Goal: Find specific page/section: Find specific page/section

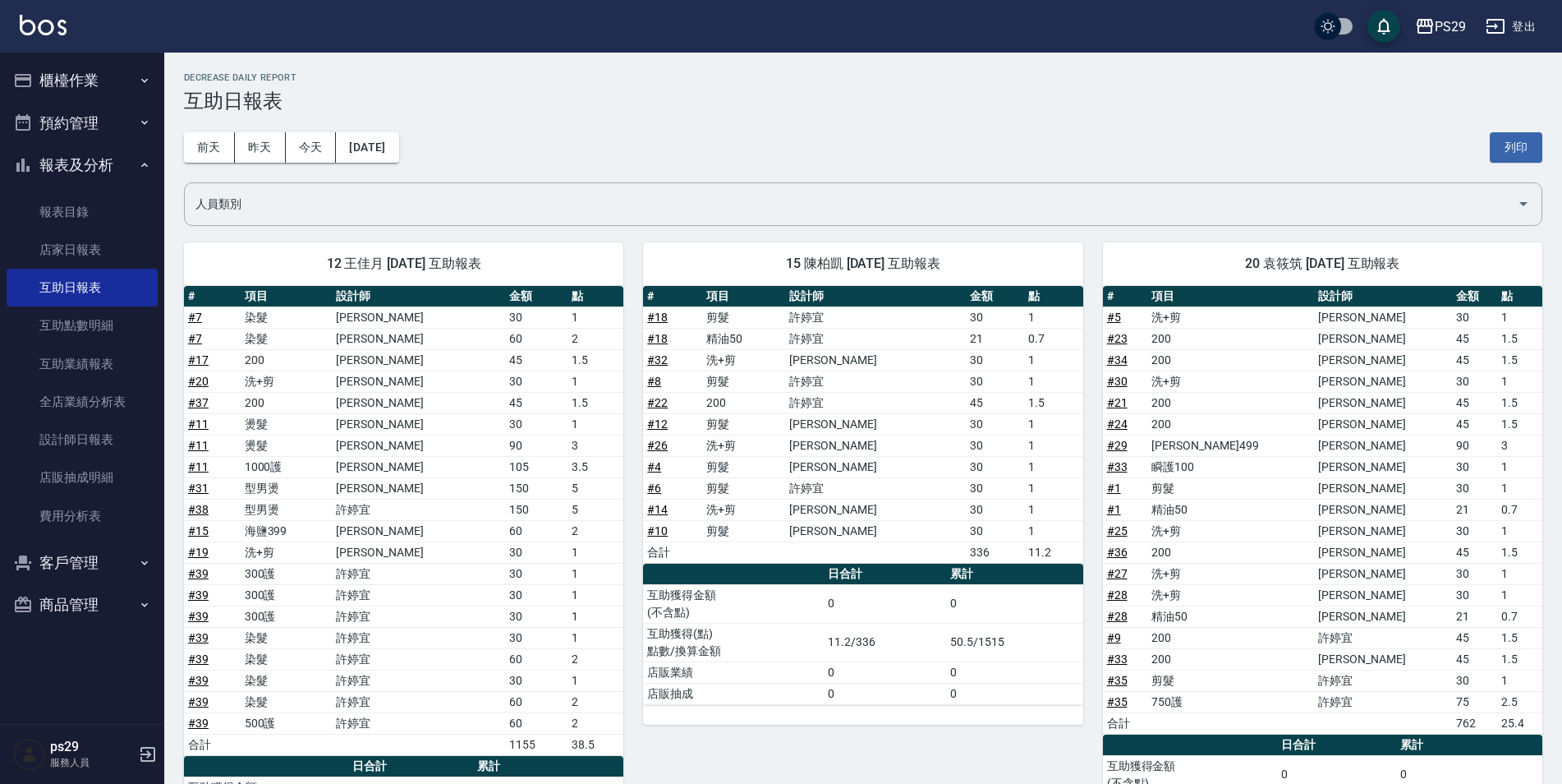
scroll to position [153, 0]
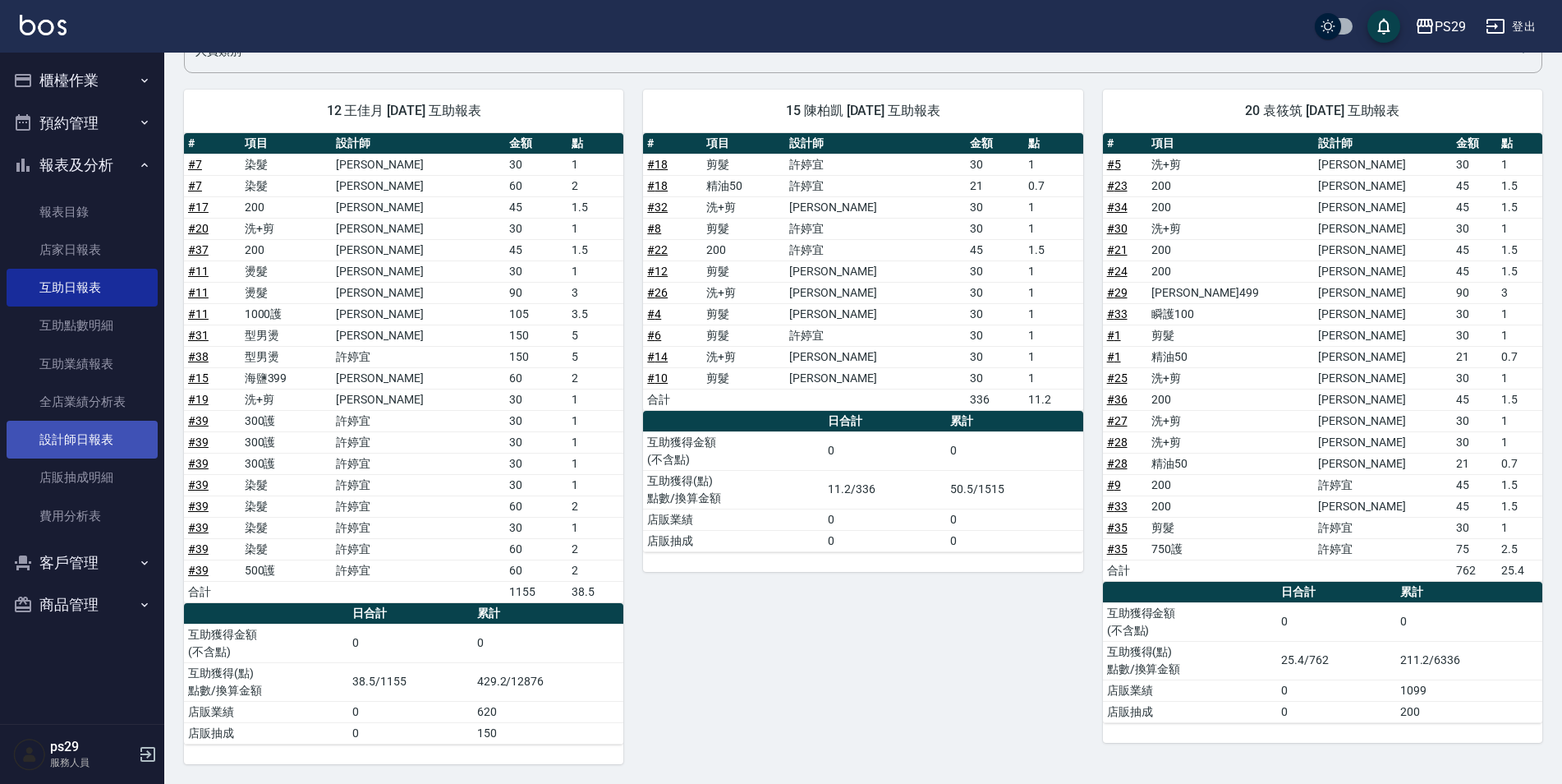
click at [106, 440] on link "設計師日報表" at bounding box center [82, 439] width 151 height 38
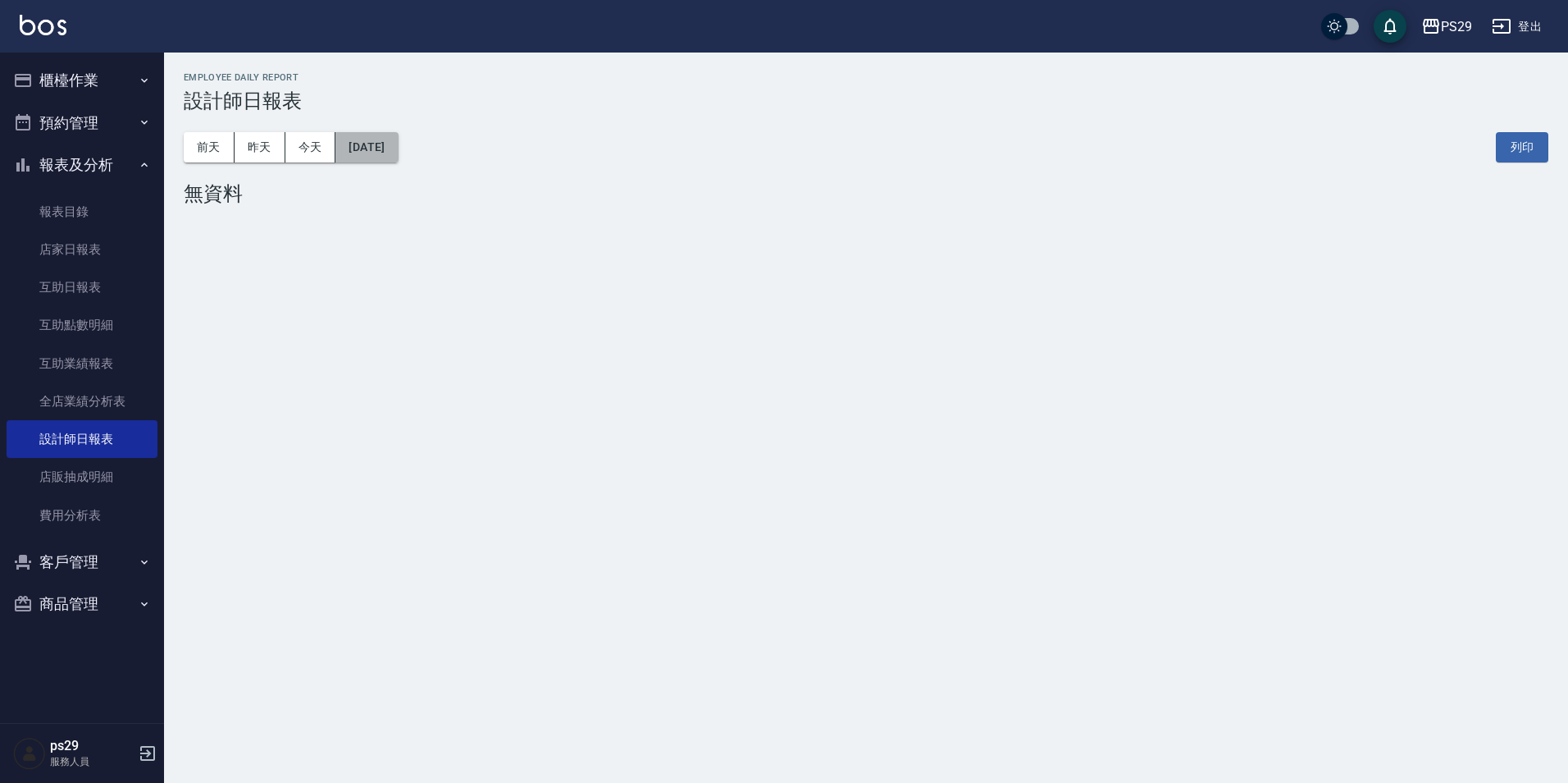
click at [397, 156] on button "[DATE]" at bounding box center [367, 146] width 63 height 30
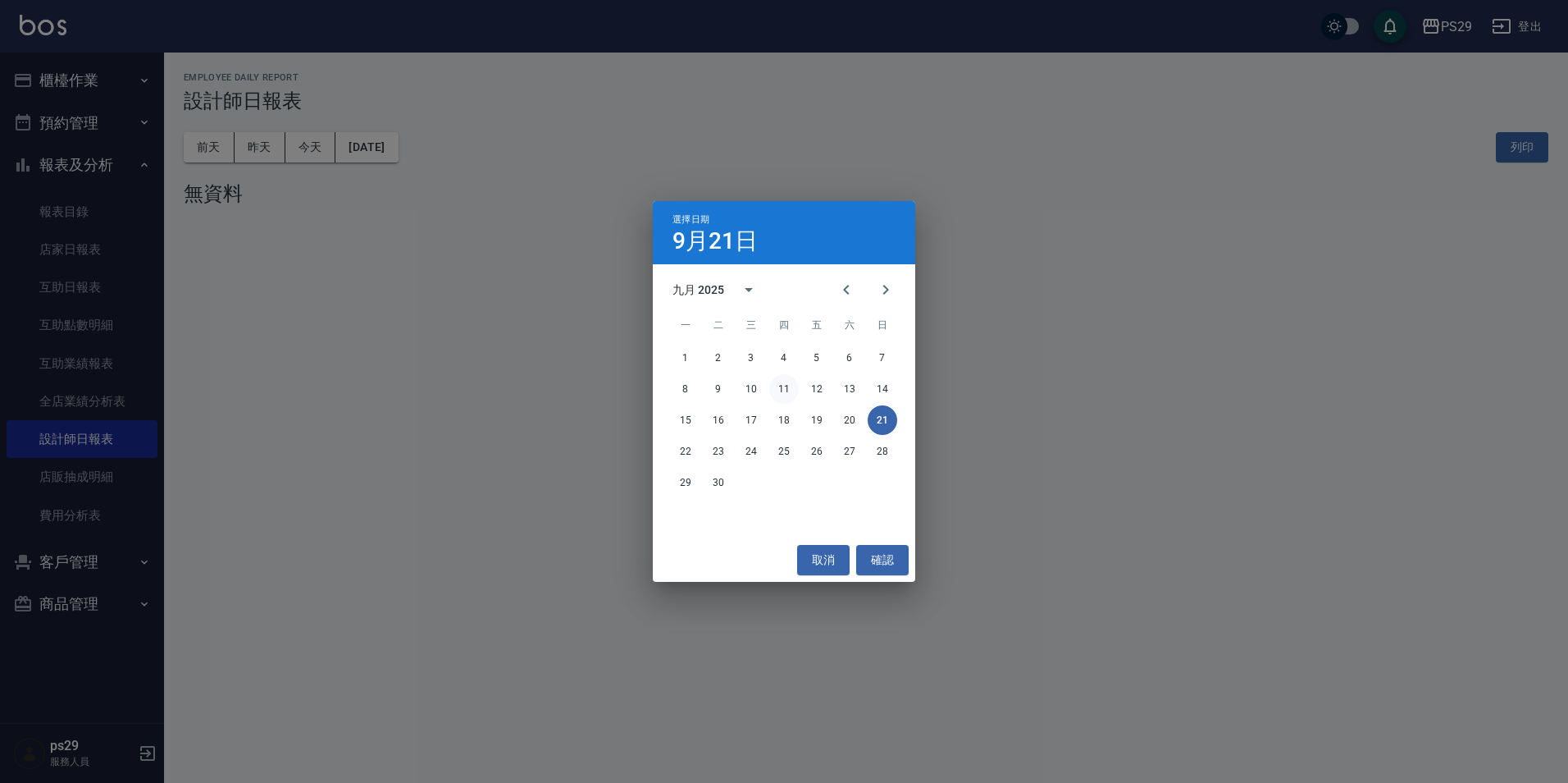
click at [784, 391] on button "11" at bounding box center [784, 389] width 29 height 29
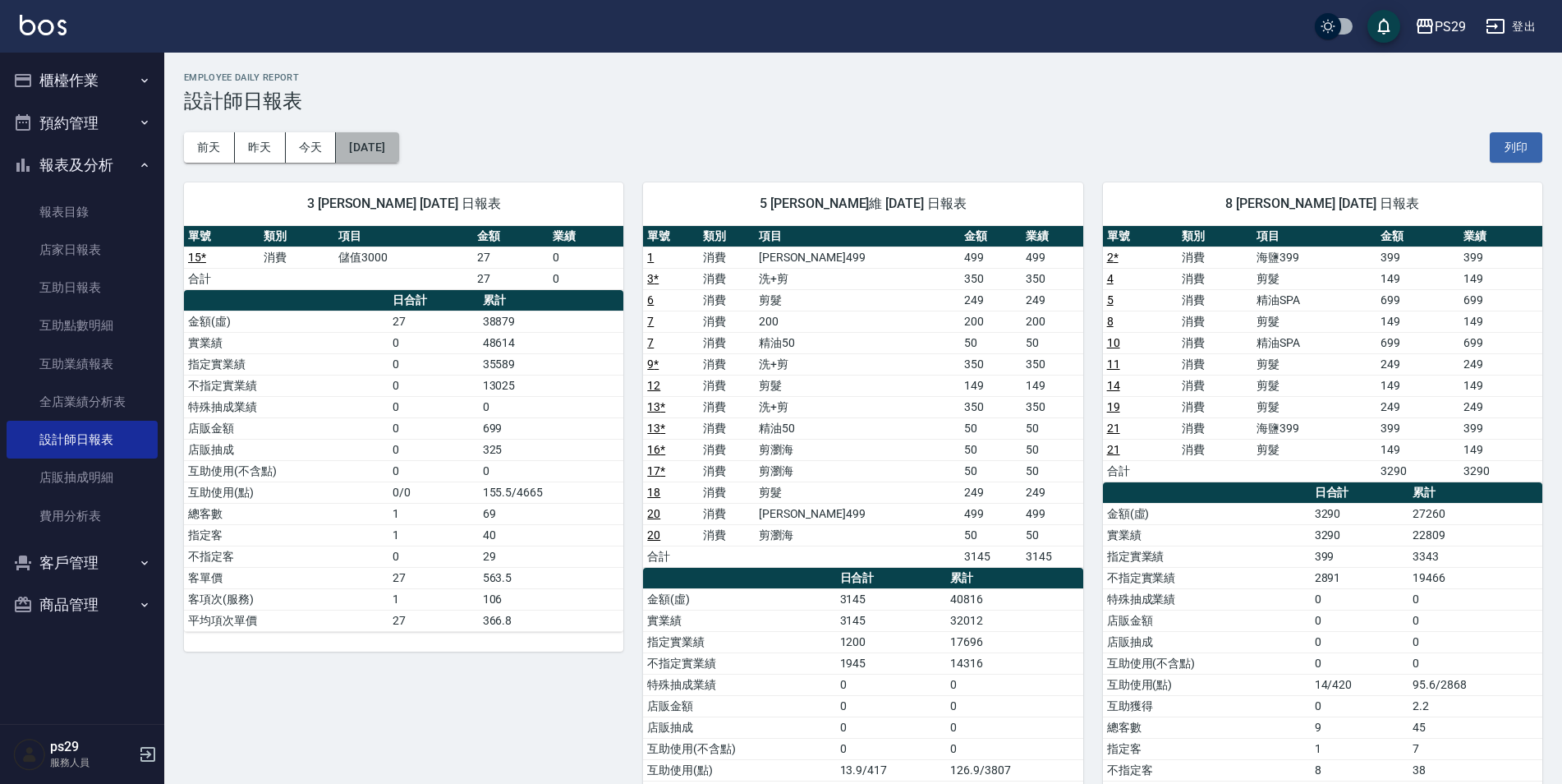
click at [377, 153] on button "[DATE]" at bounding box center [367, 147] width 63 height 30
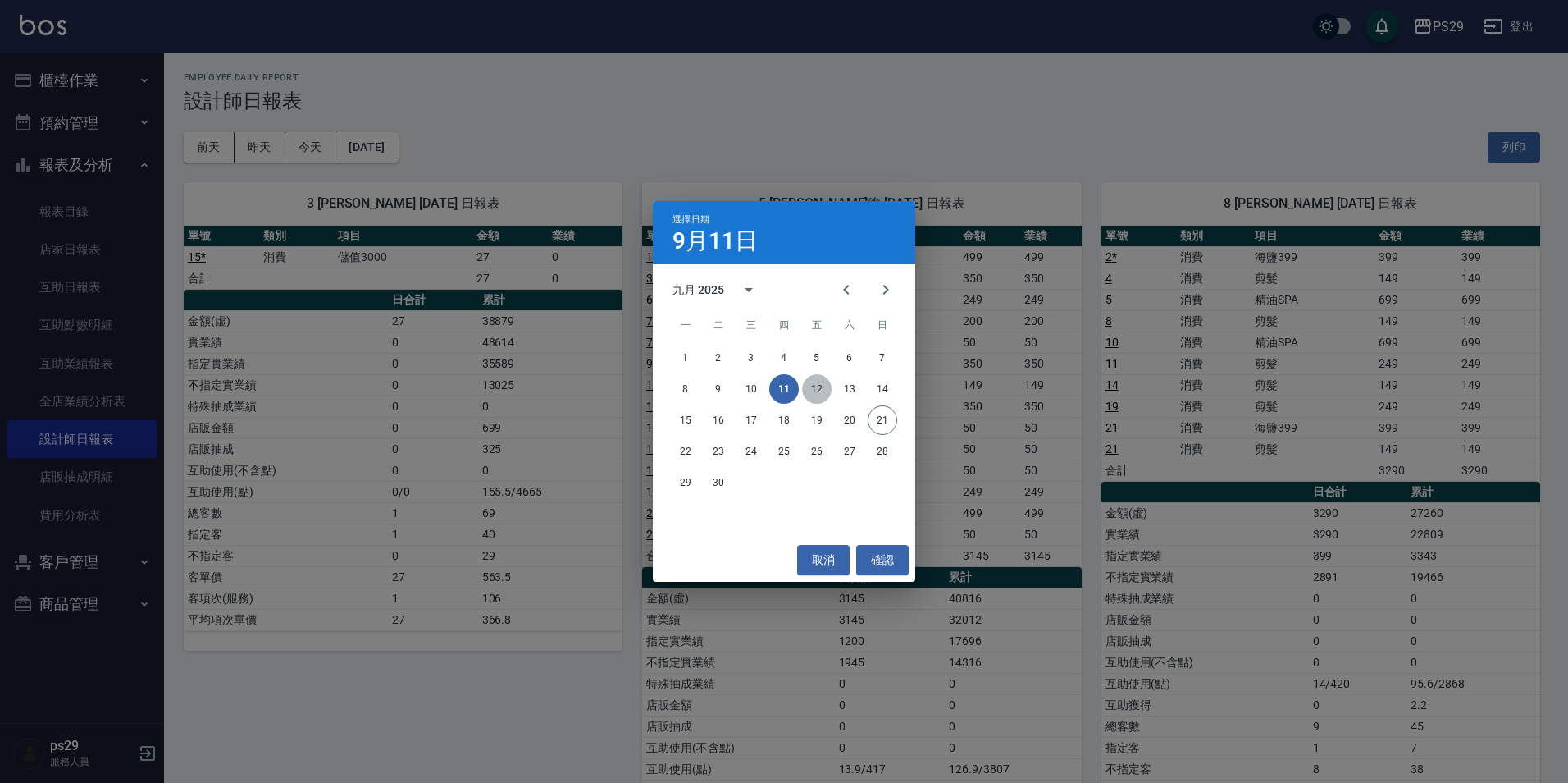
click at [815, 390] on button "12" at bounding box center [817, 389] width 29 height 29
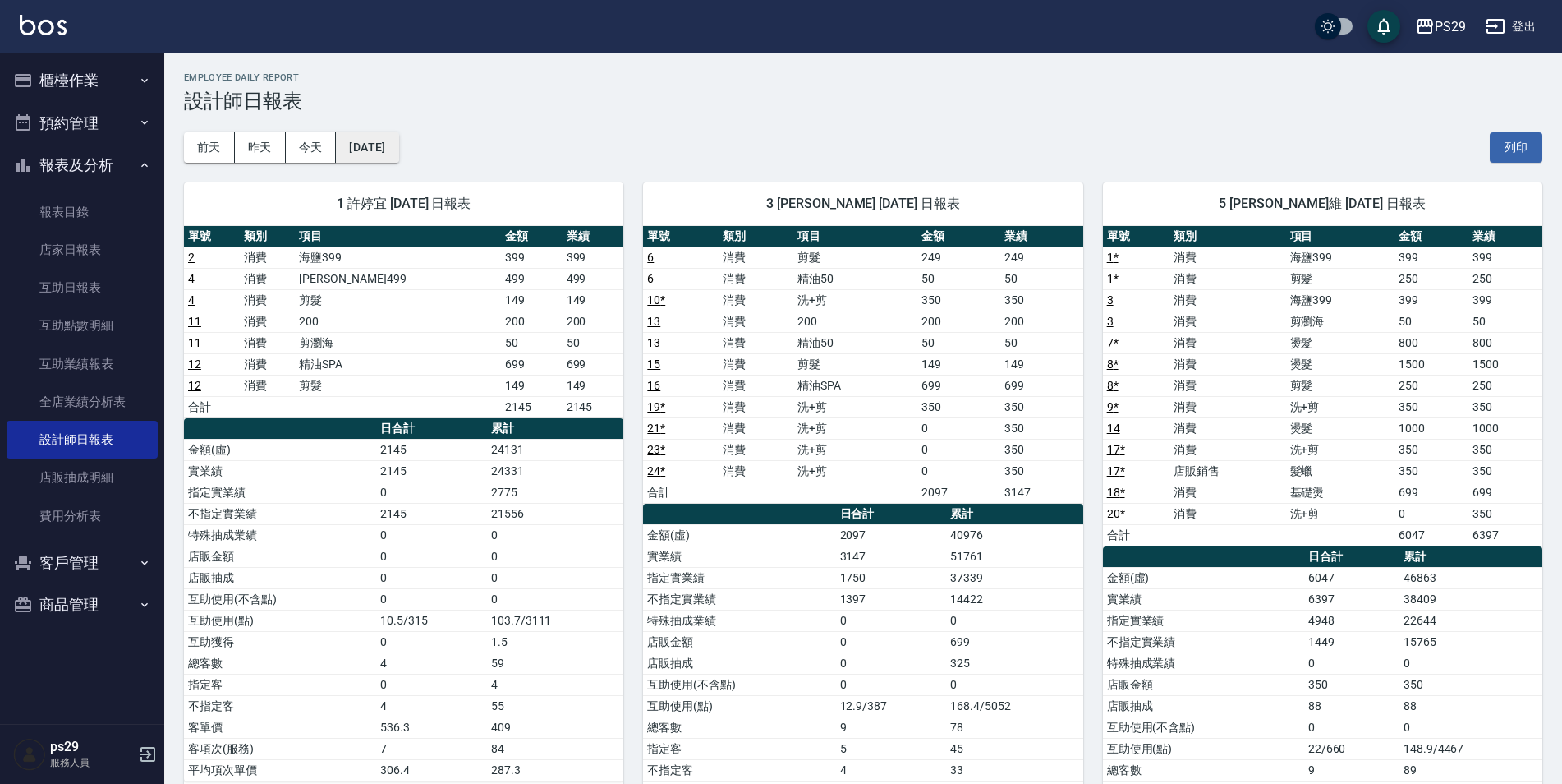
click at [351, 148] on button "[DATE]" at bounding box center [367, 147] width 63 height 30
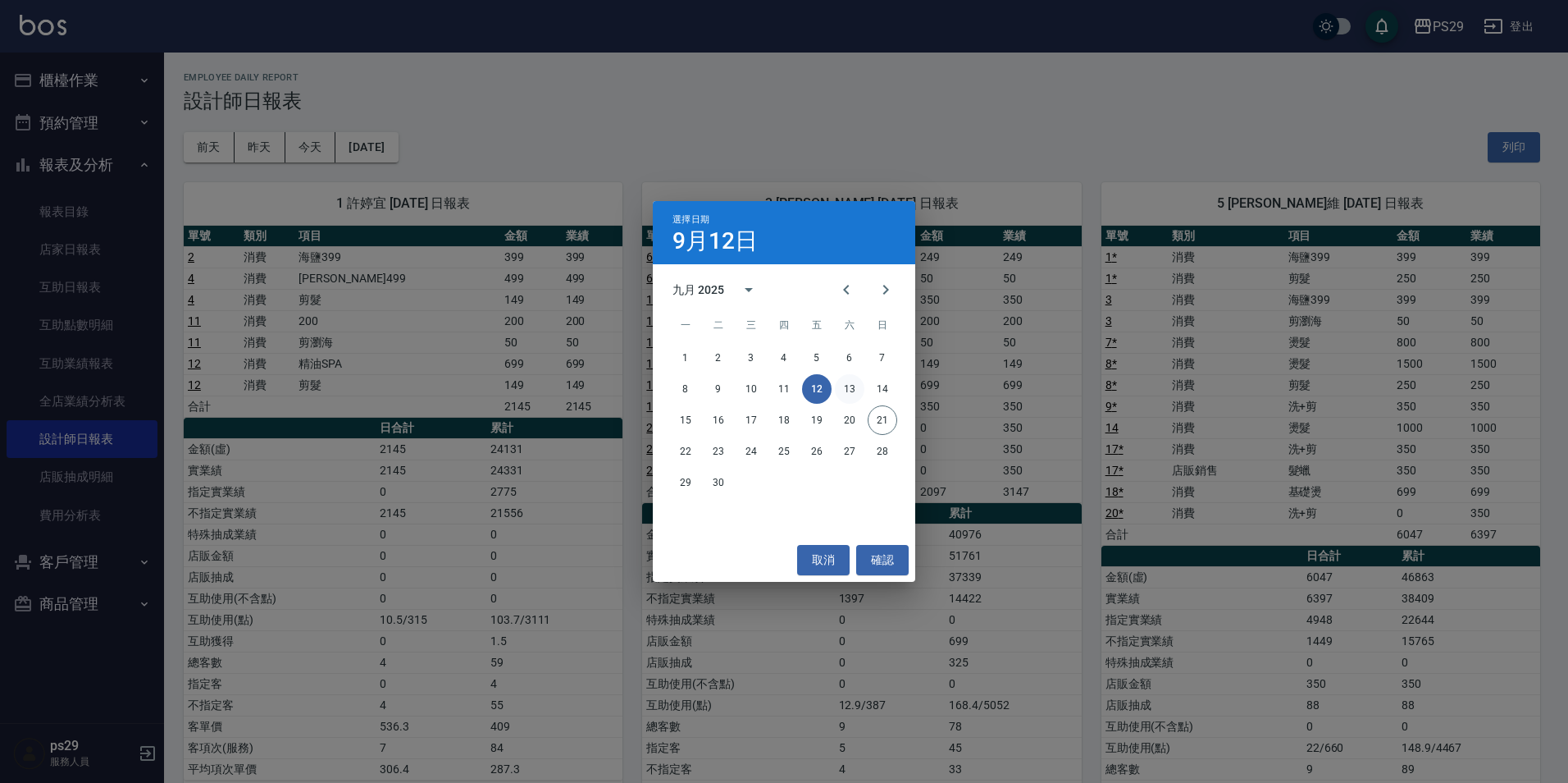
click at [843, 394] on button "13" at bounding box center [850, 389] width 29 height 29
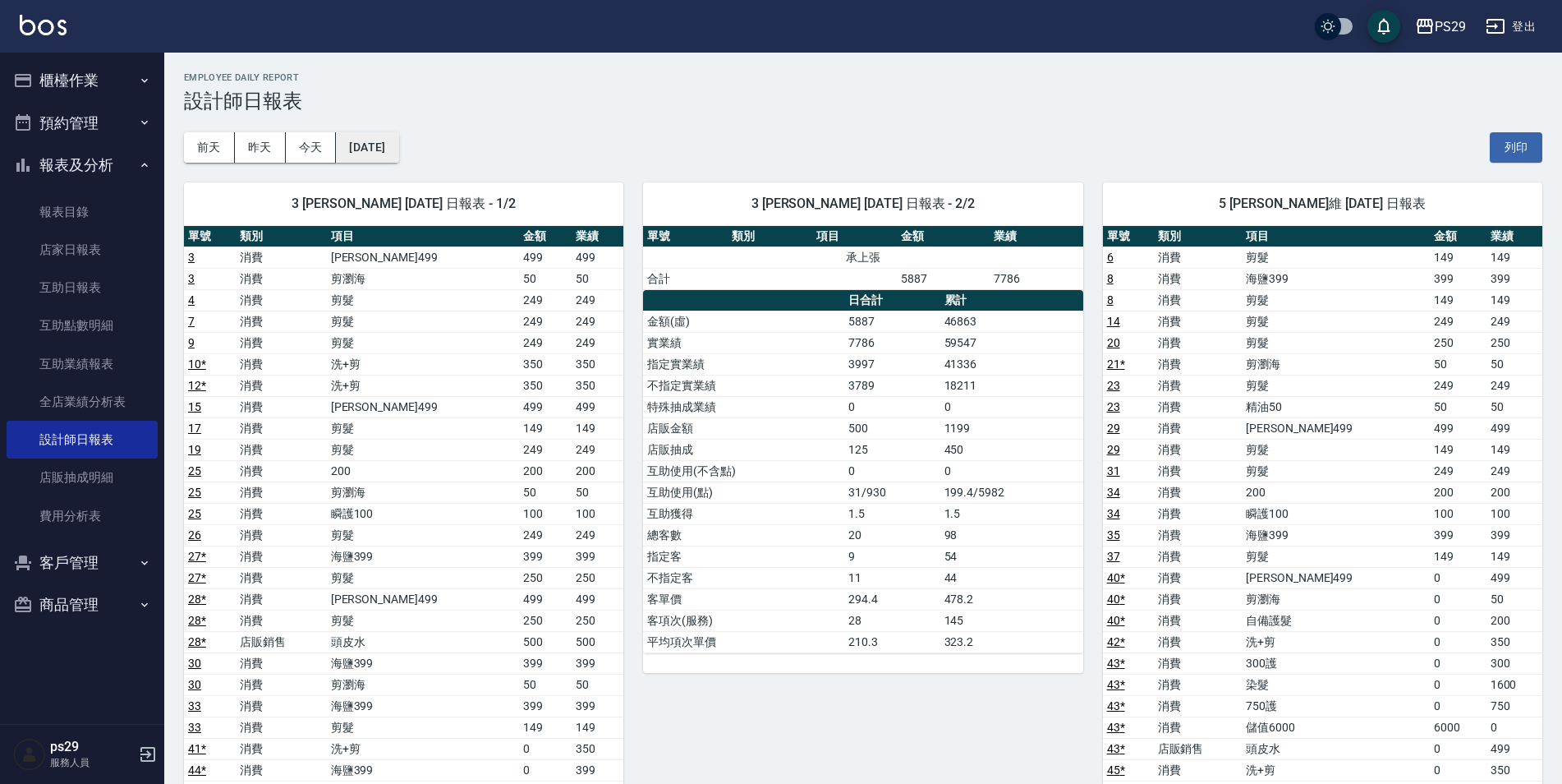
click at [398, 144] on button "[DATE]" at bounding box center [367, 147] width 63 height 30
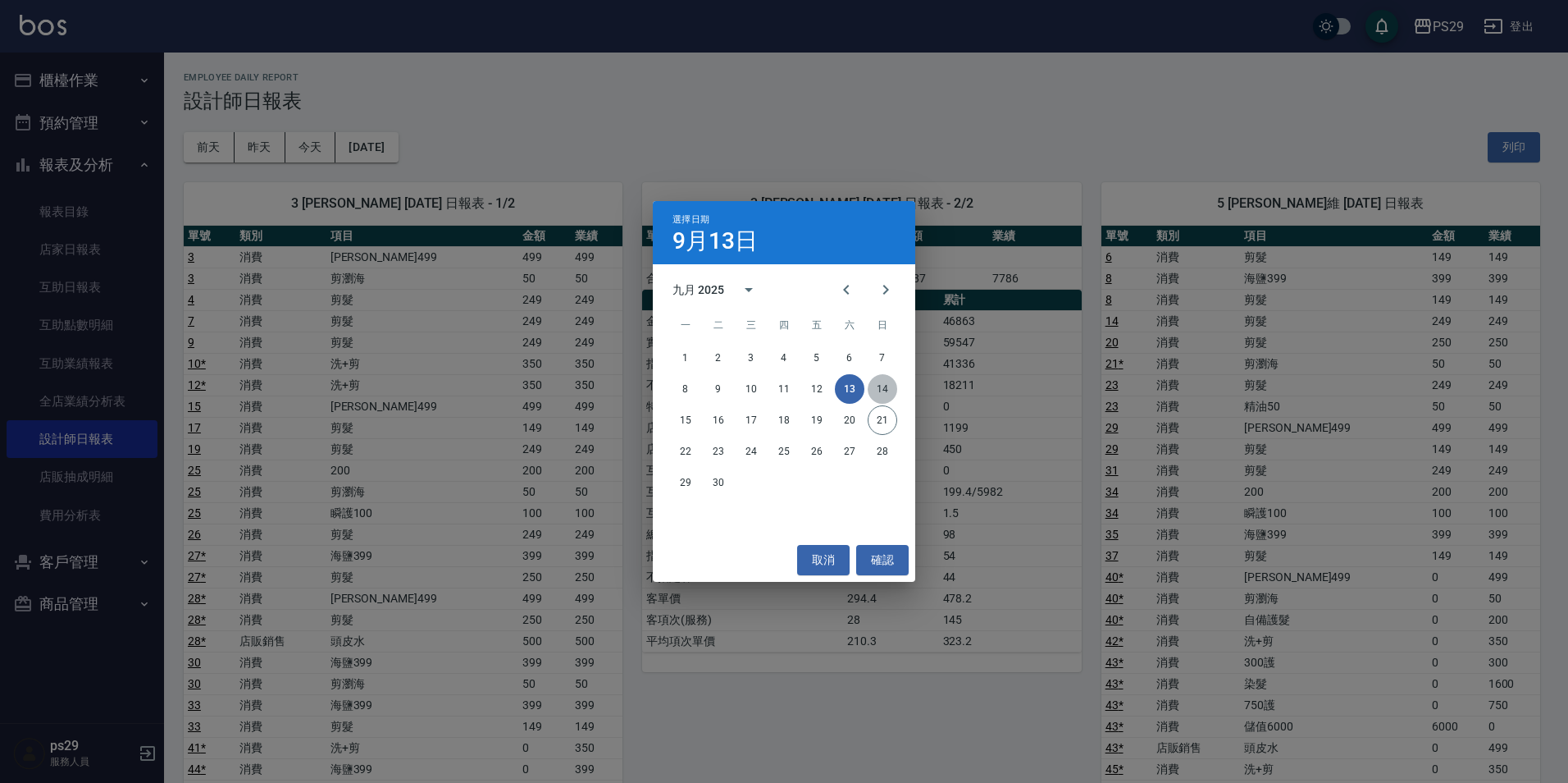
click at [882, 383] on button "14" at bounding box center [882, 389] width 29 height 29
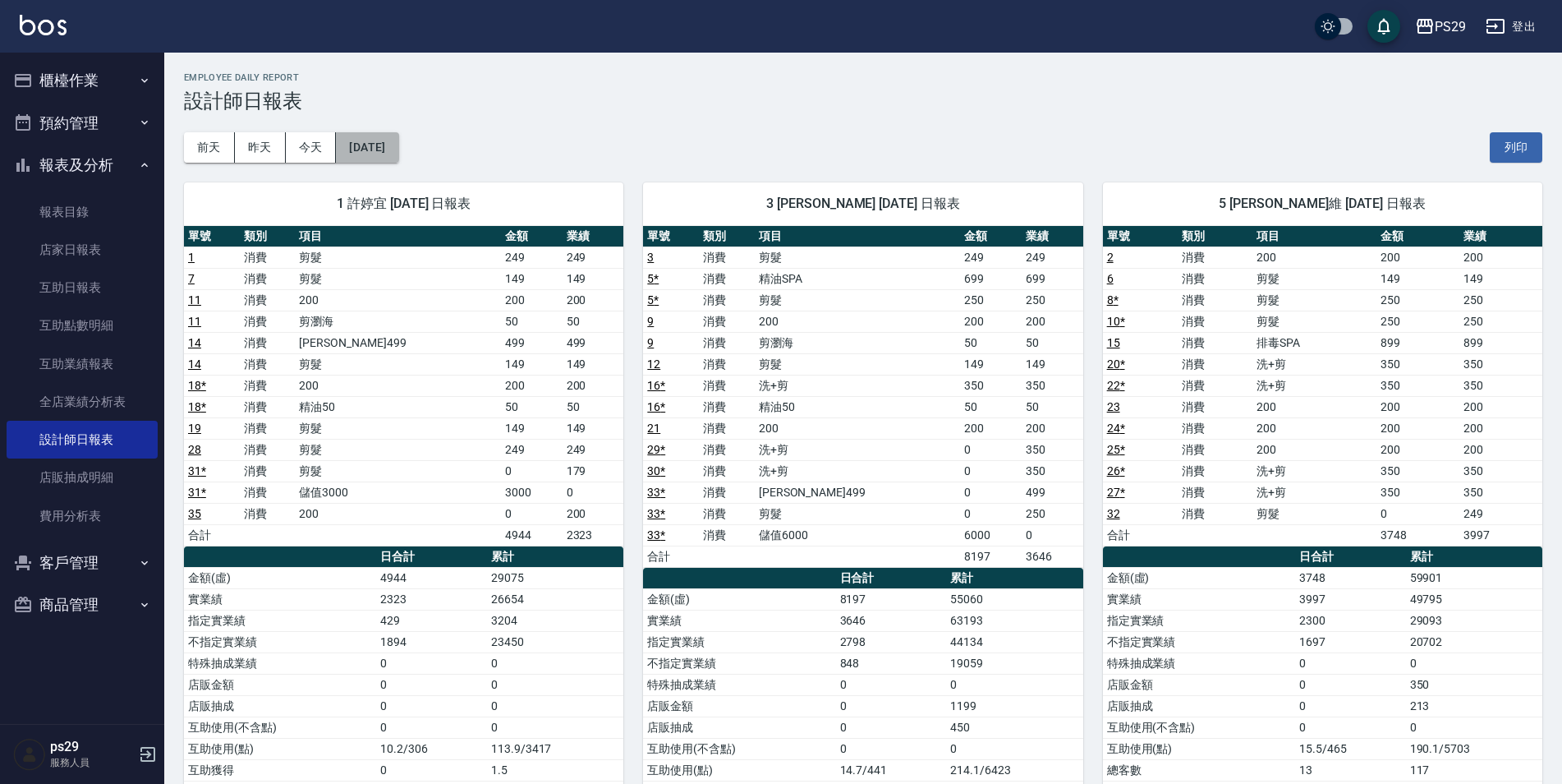
click at [398, 146] on button "[DATE]" at bounding box center [367, 147] width 63 height 30
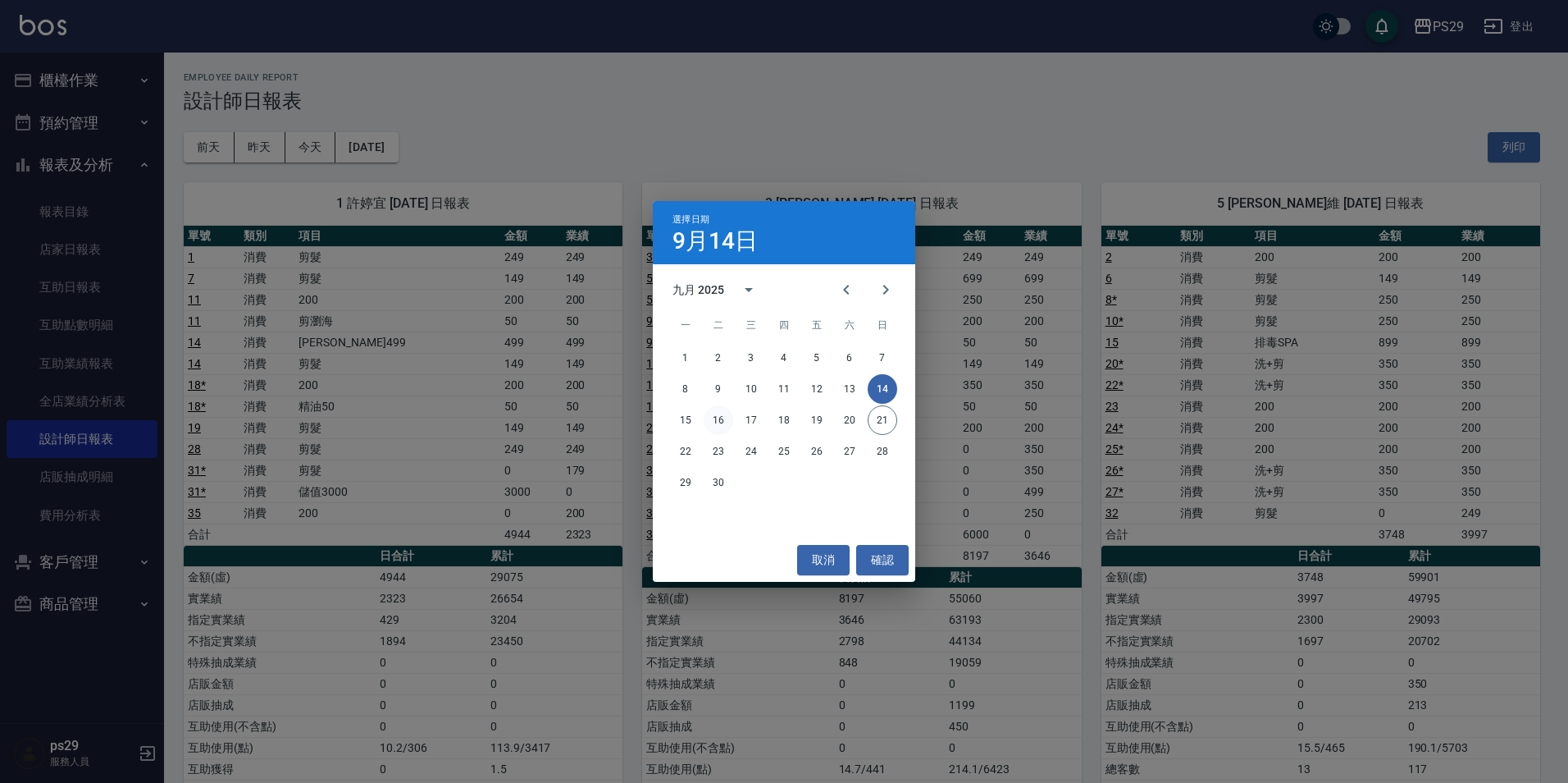
click at [715, 423] on button "16" at bounding box center [718, 420] width 29 height 29
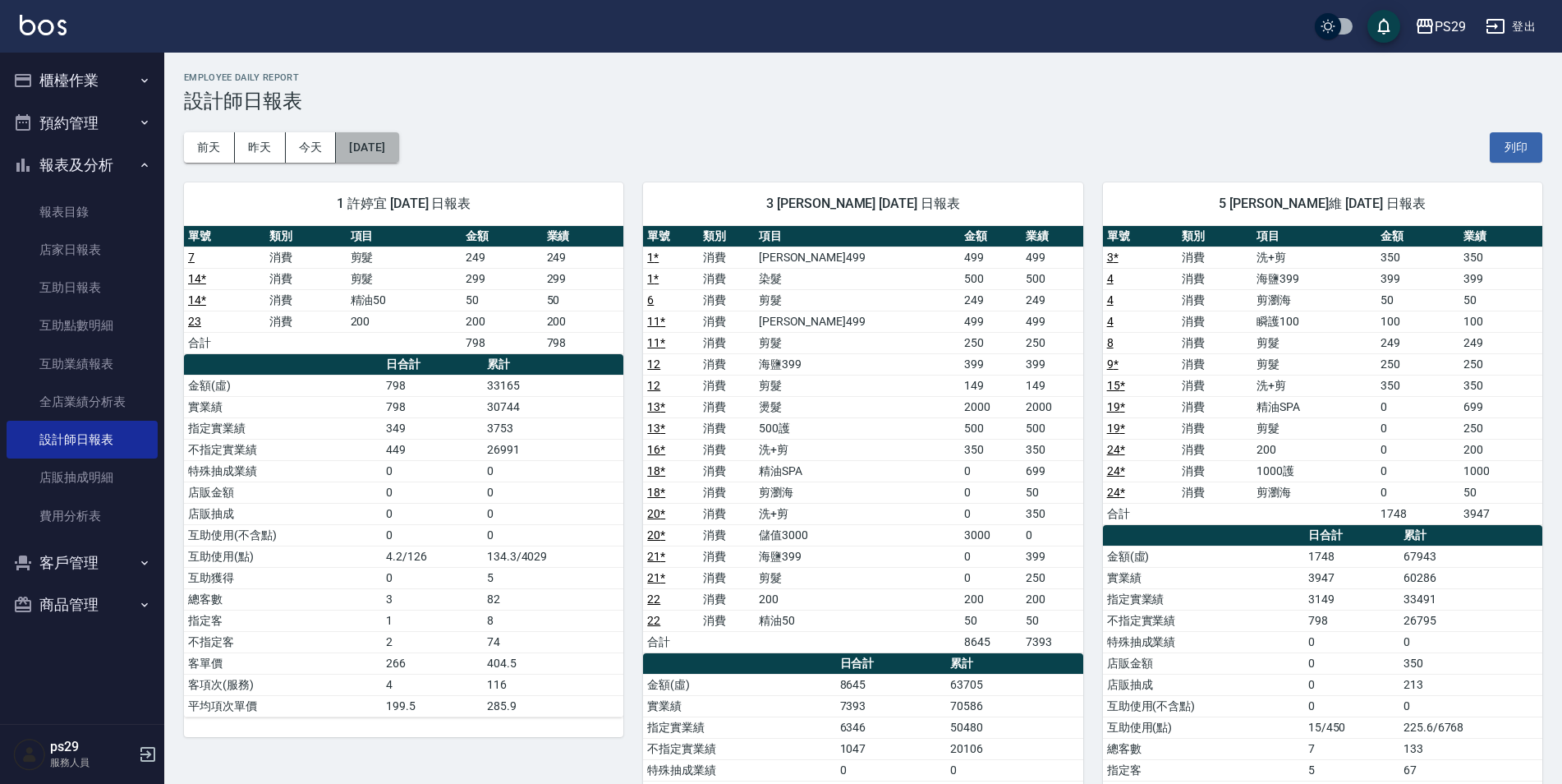
click at [398, 153] on button "[DATE]" at bounding box center [367, 147] width 63 height 30
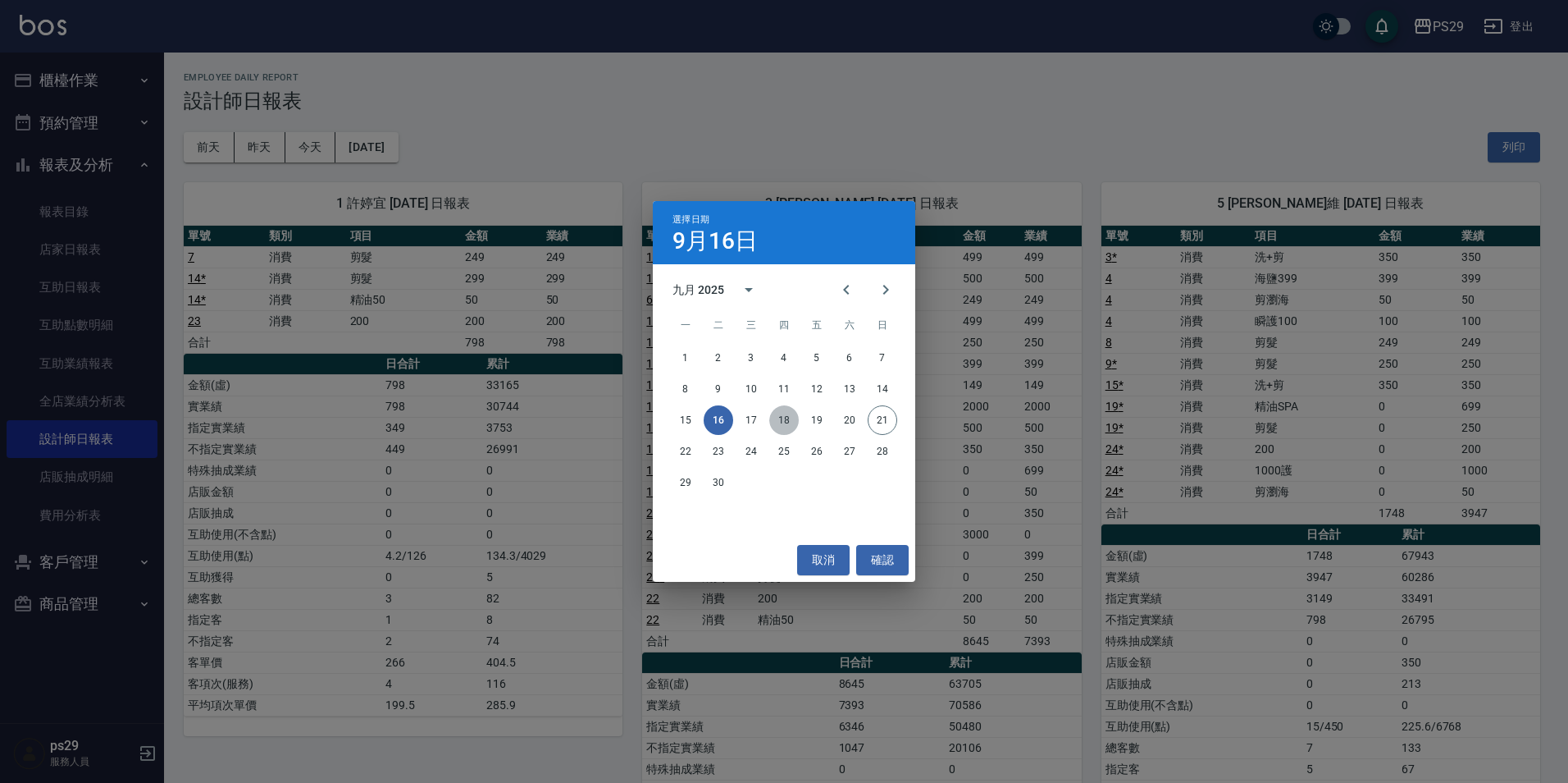
click at [779, 427] on button "18" at bounding box center [784, 420] width 29 height 29
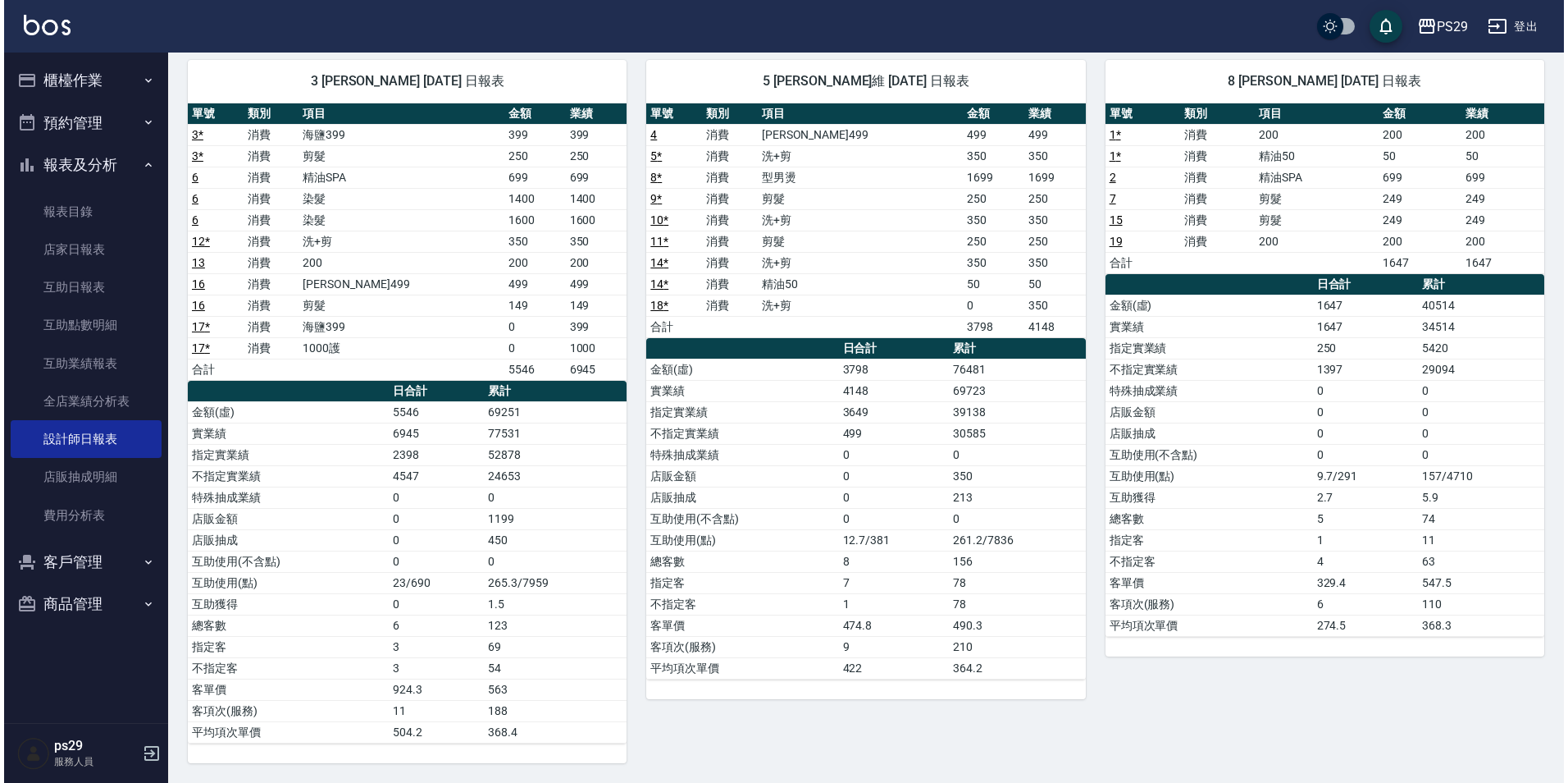
scroll to position [40, 0]
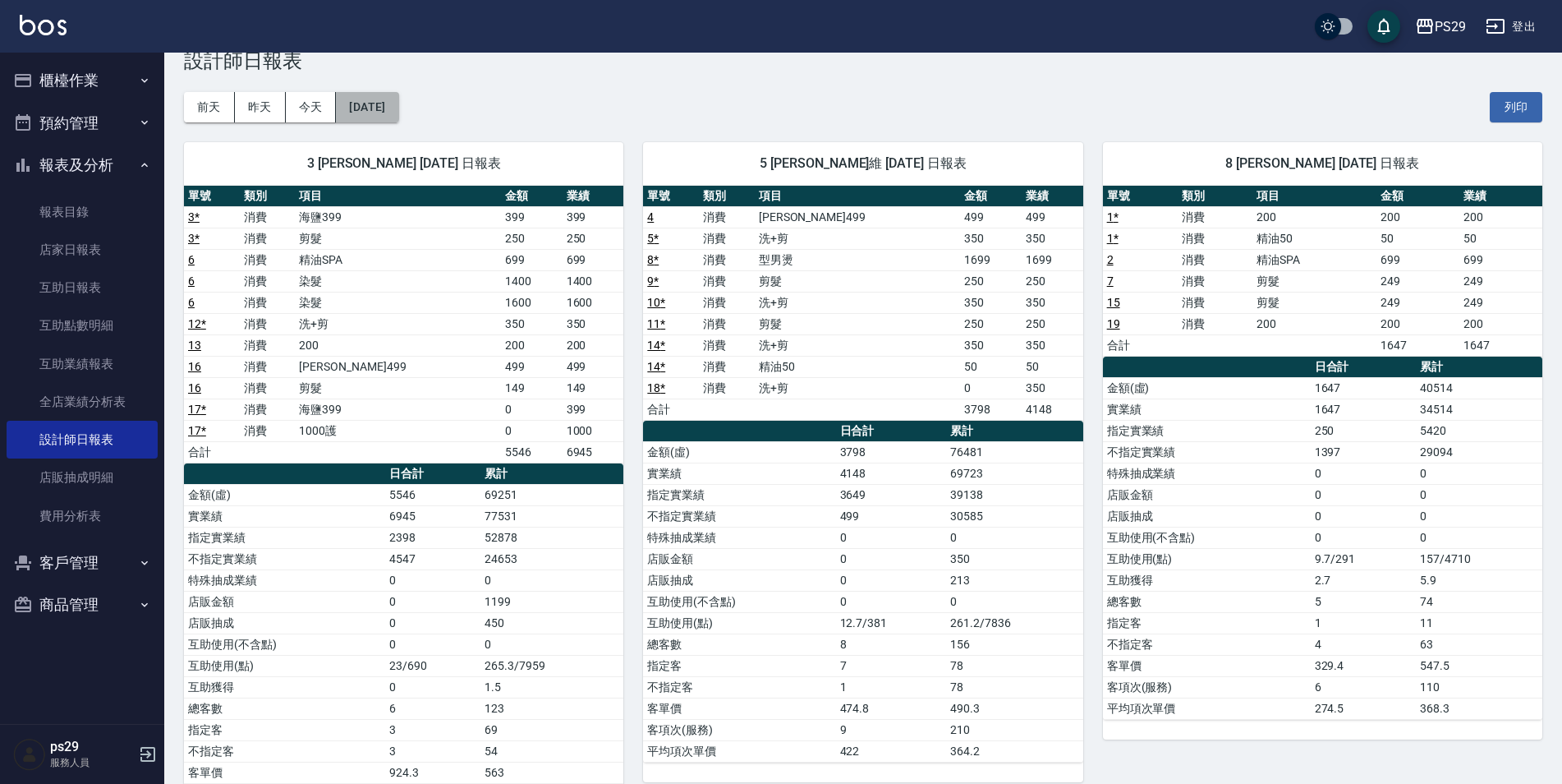
click at [398, 108] on button "[DATE]" at bounding box center [367, 106] width 63 height 30
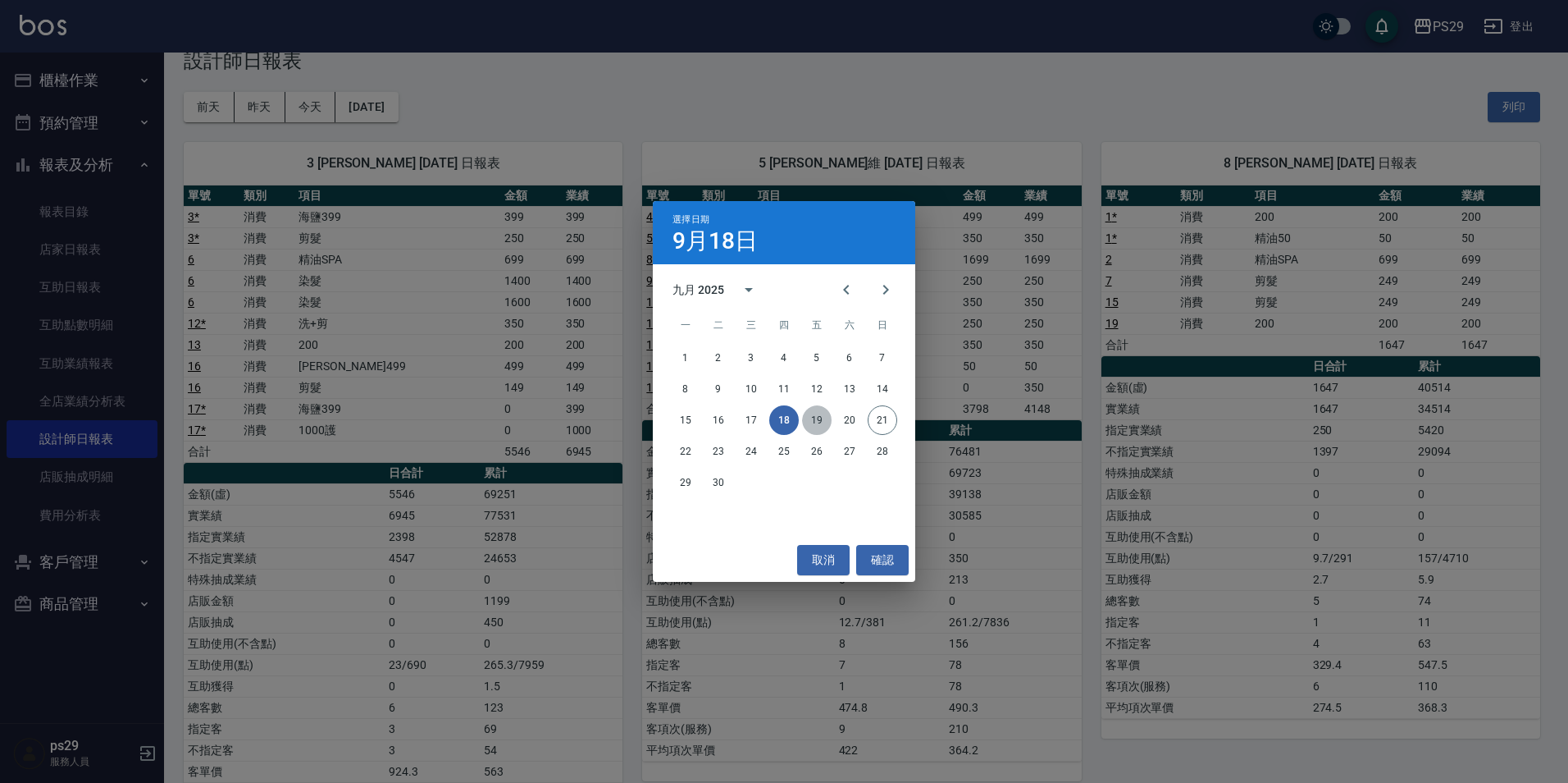
click at [823, 422] on button "19" at bounding box center [817, 420] width 29 height 29
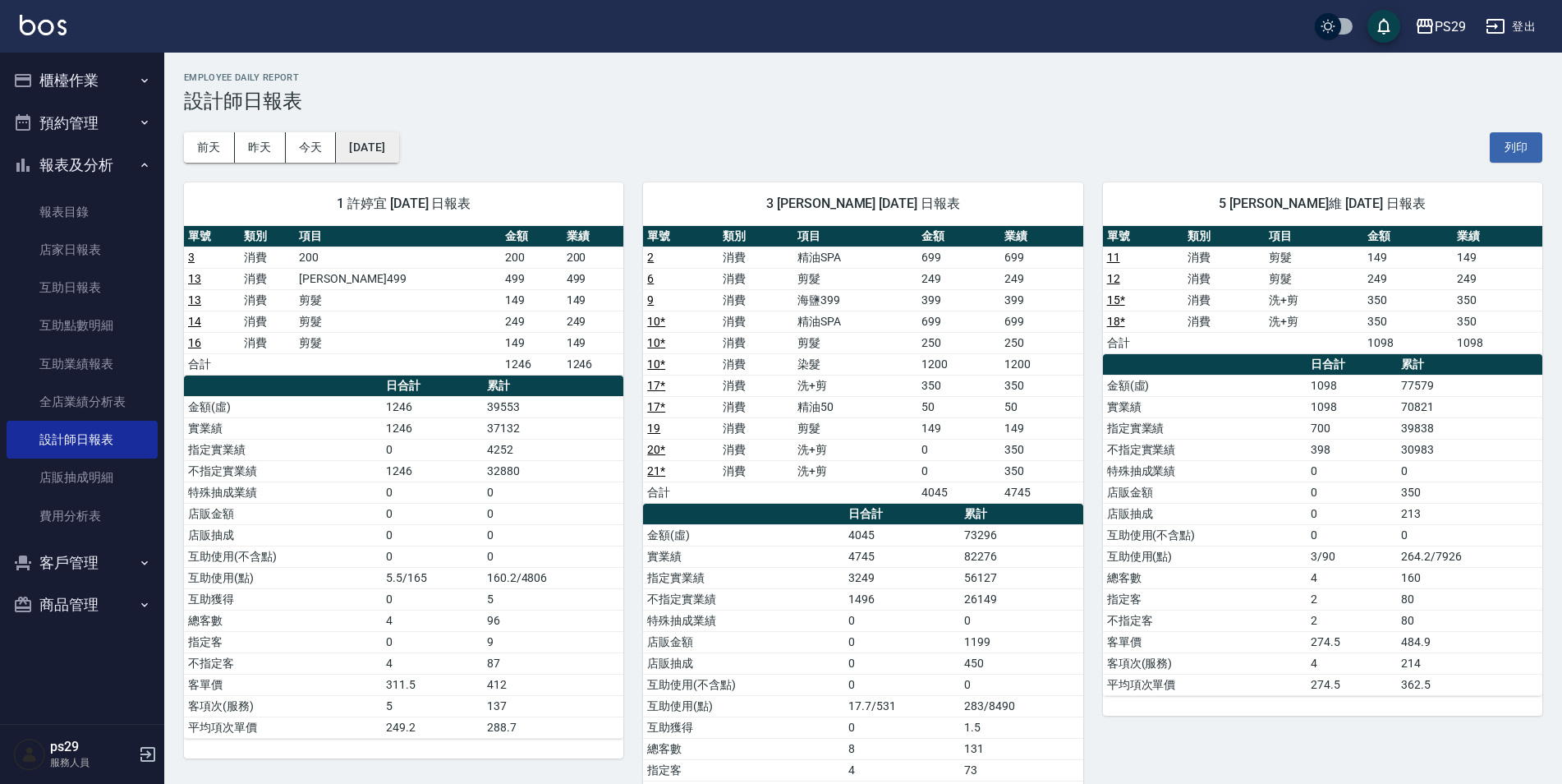
click at [398, 147] on button "[DATE]" at bounding box center [367, 147] width 63 height 30
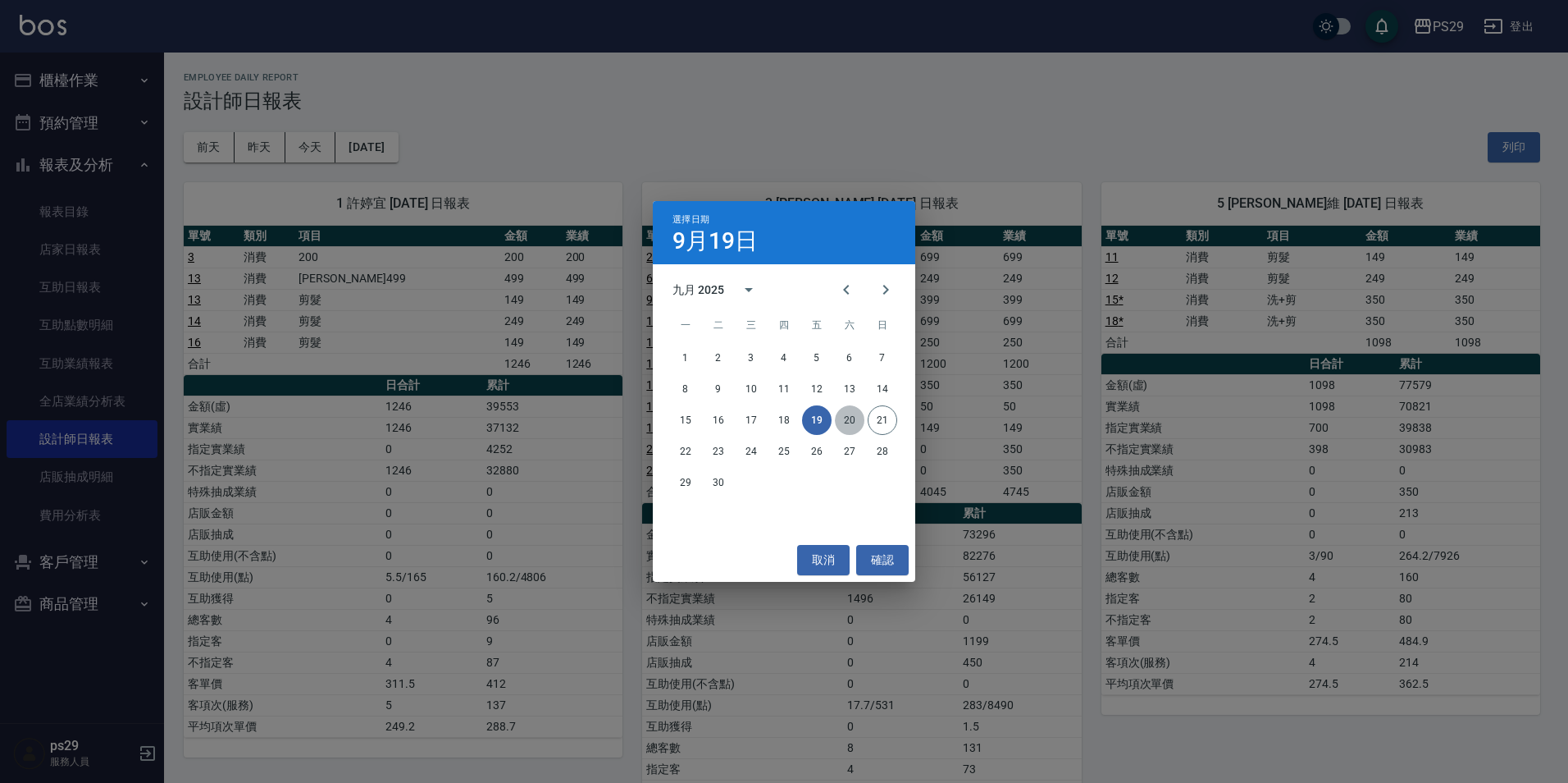
click at [847, 430] on button "20" at bounding box center [850, 420] width 29 height 29
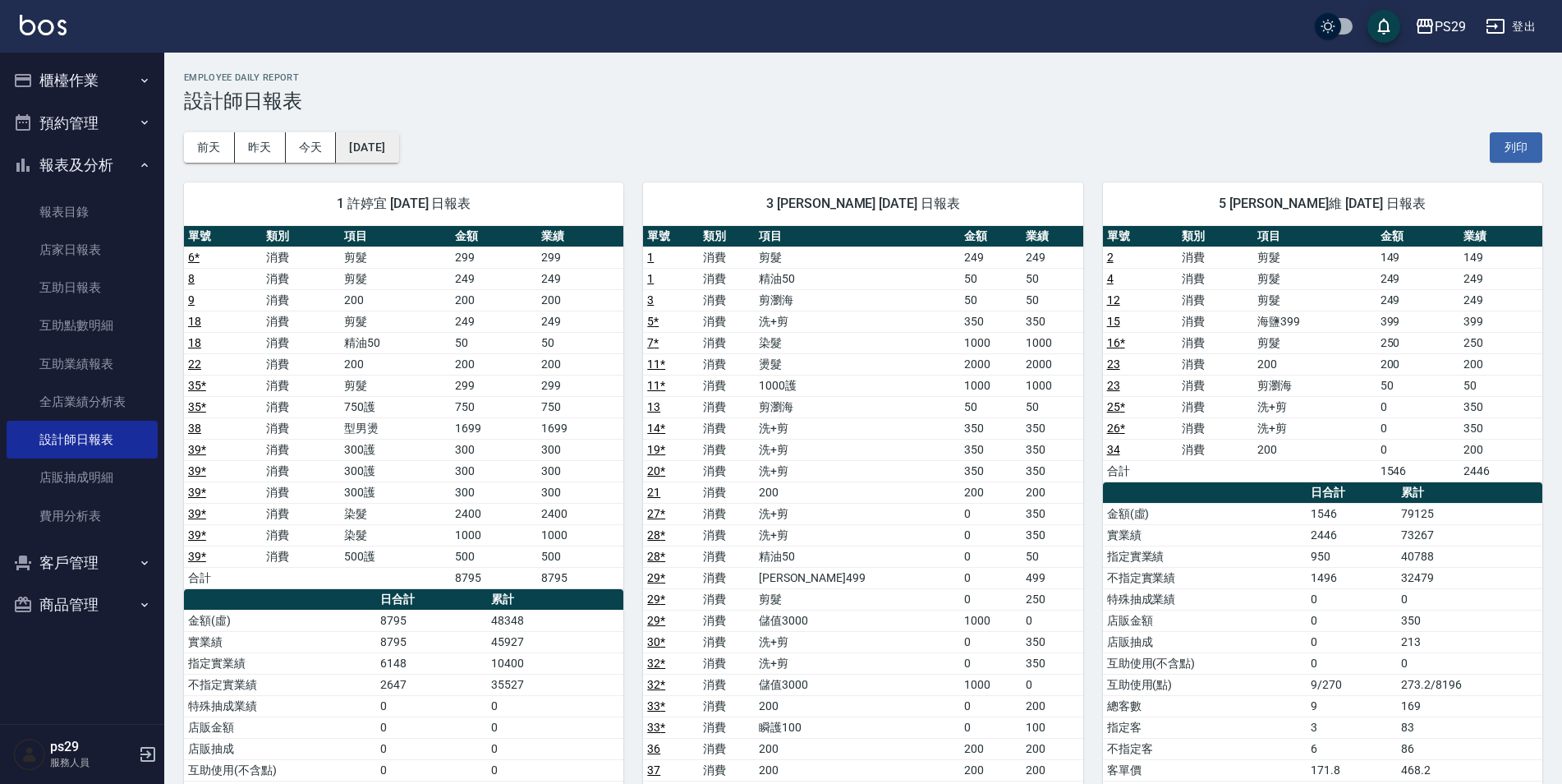
click at [389, 142] on button "[DATE]" at bounding box center [367, 147] width 63 height 30
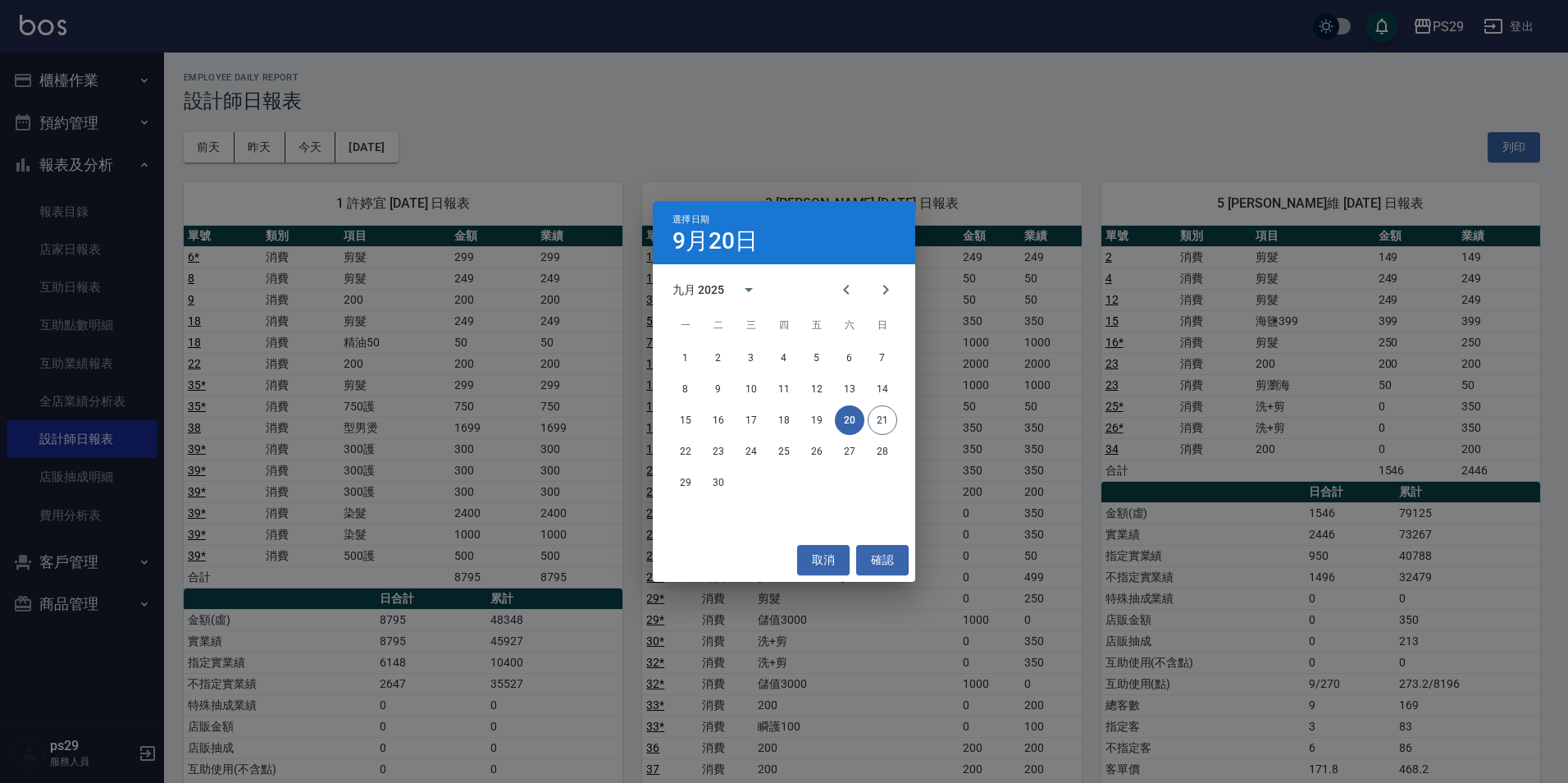
click at [695, 283] on div "九月 2025" at bounding box center [698, 290] width 51 height 17
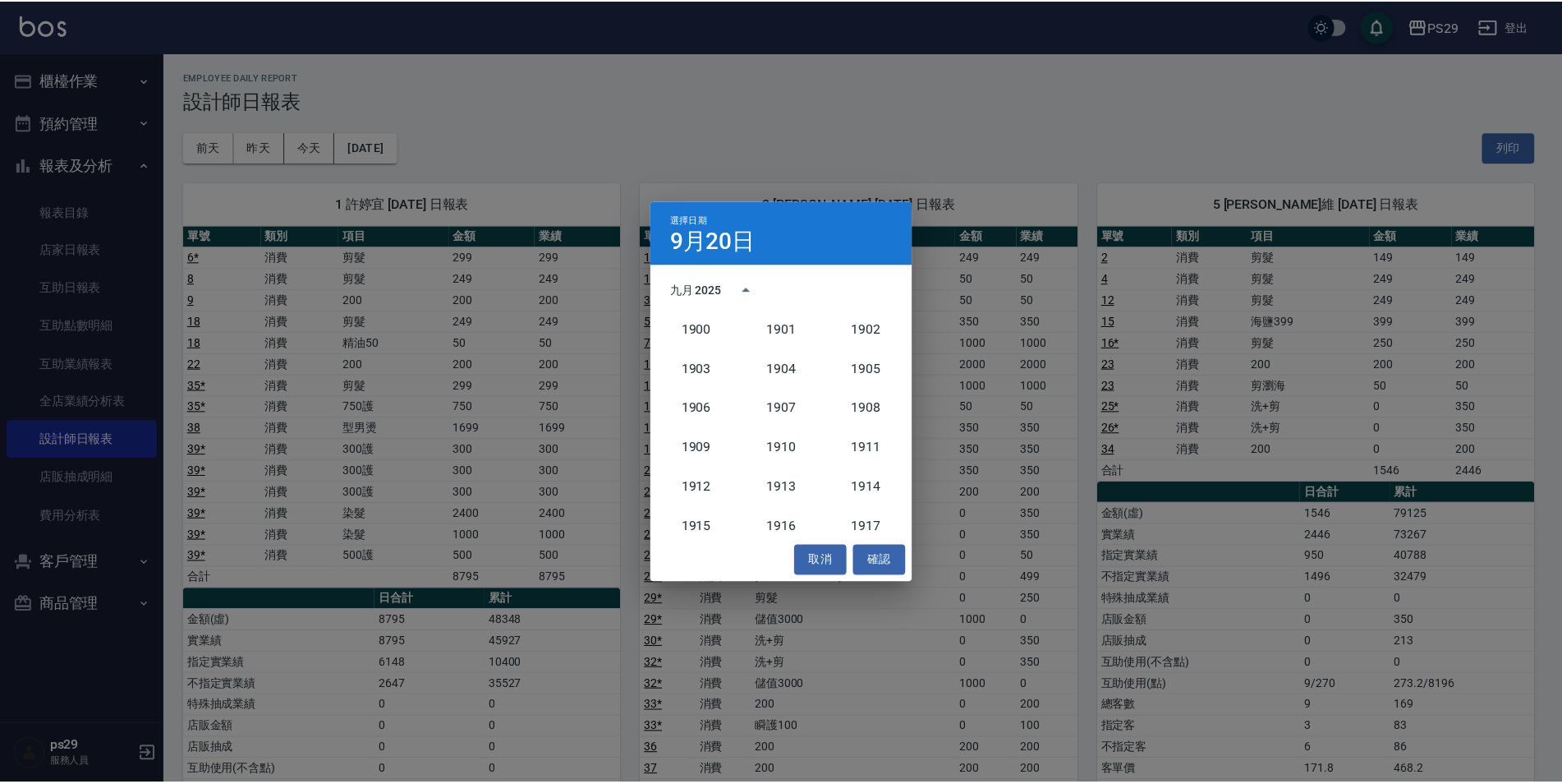
scroll to position [1522, 0]
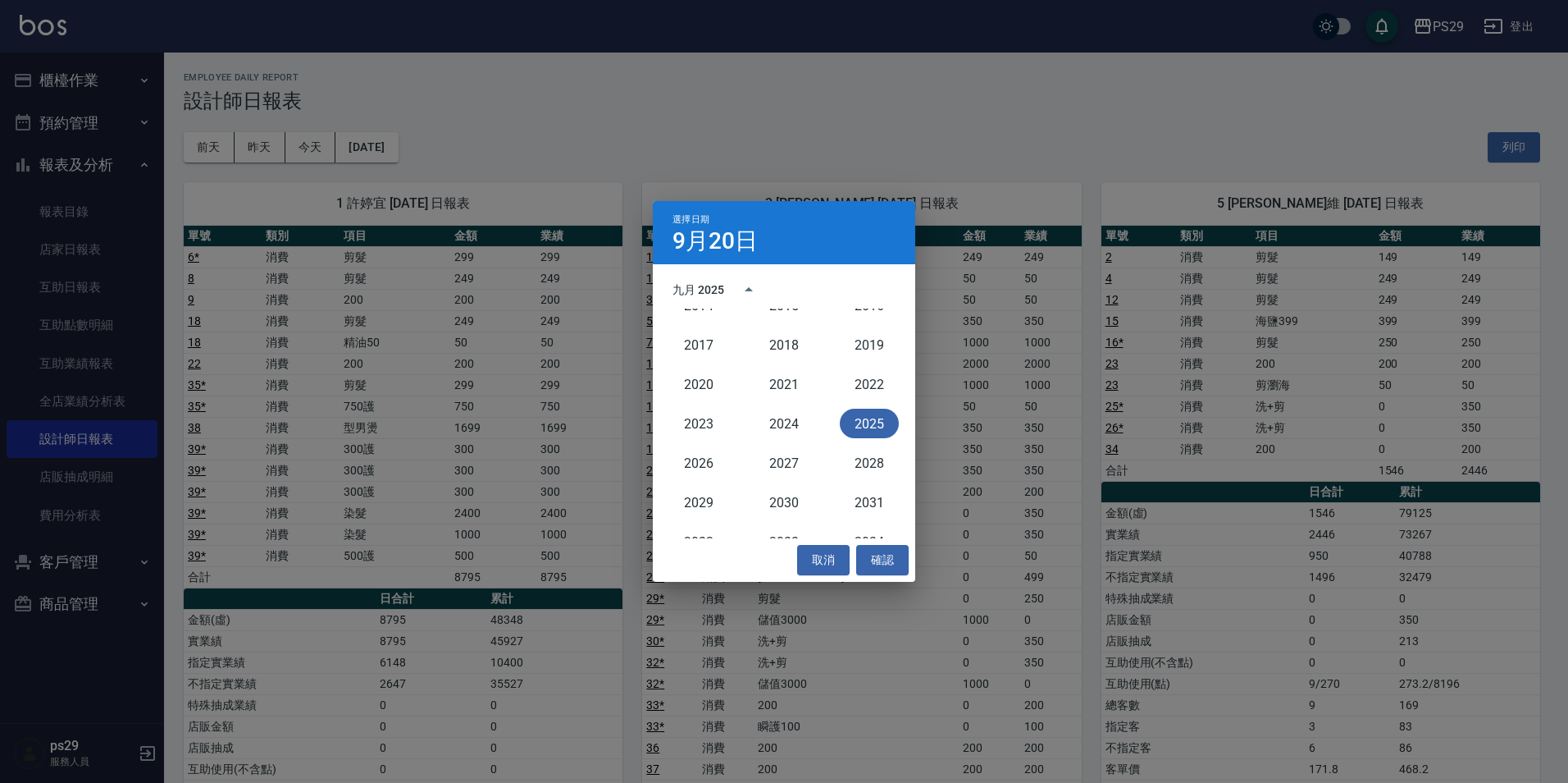
click at [858, 433] on button "2025" at bounding box center [869, 423] width 59 height 29
click at [850, 300] on icon "Previous month" at bounding box center [846, 290] width 20 height 20
click at [756, 449] on button "20" at bounding box center [751, 451] width 29 height 29
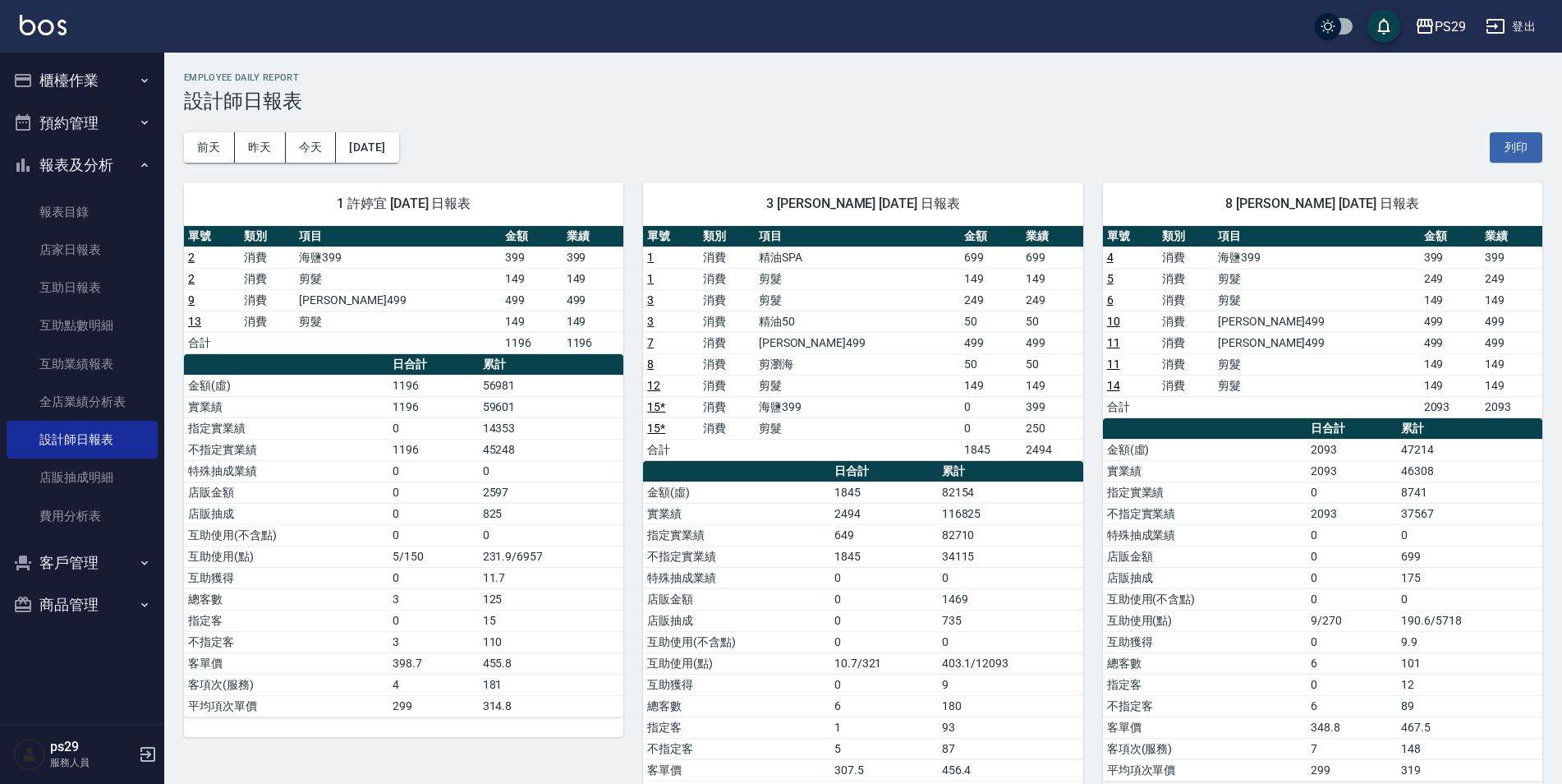
scroll to position [80, 0]
